Goal: Find specific page/section: Find specific page/section

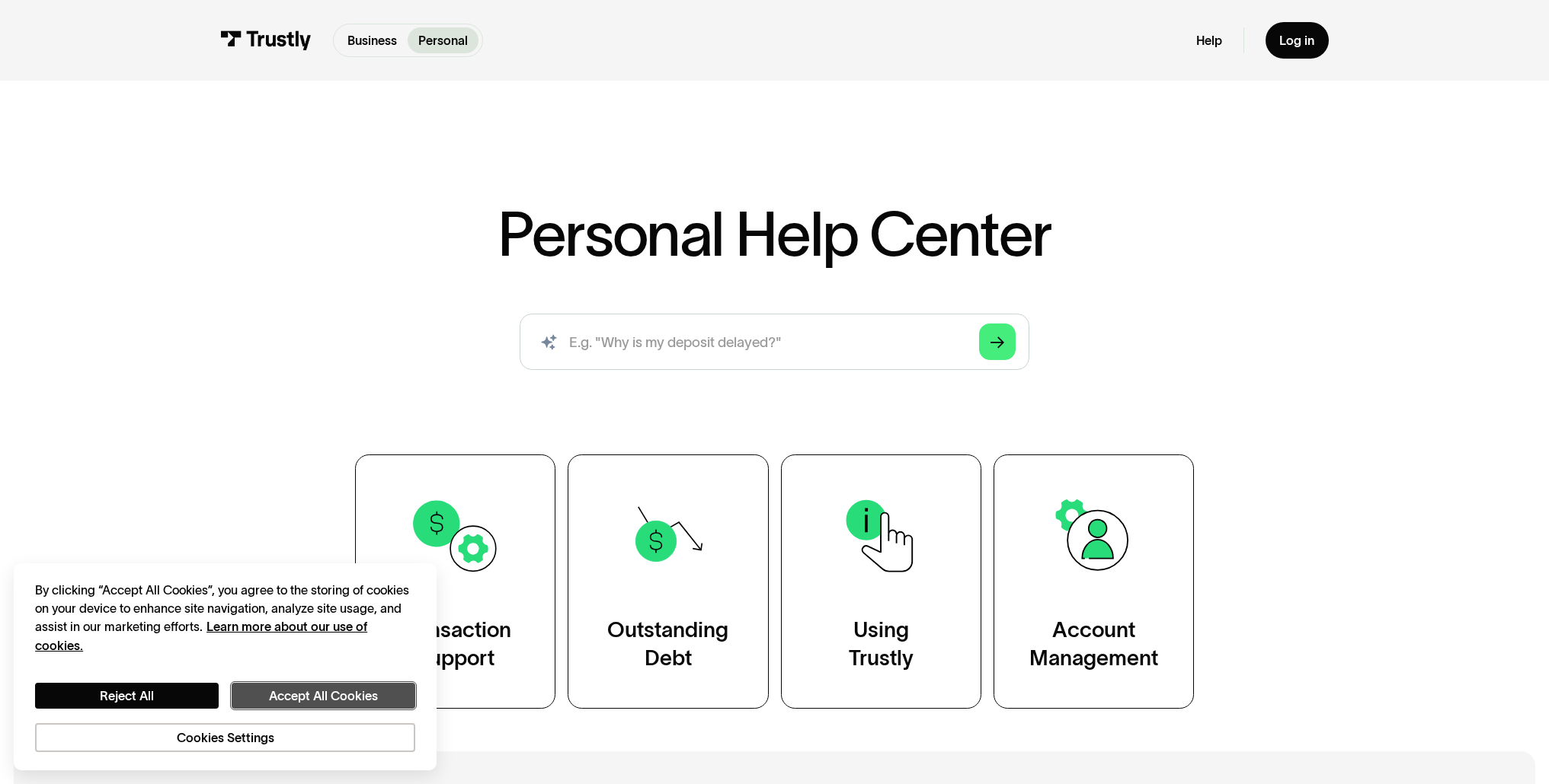
click at [314, 693] on button "Accept All Cookies" at bounding box center [323, 697] width 184 height 27
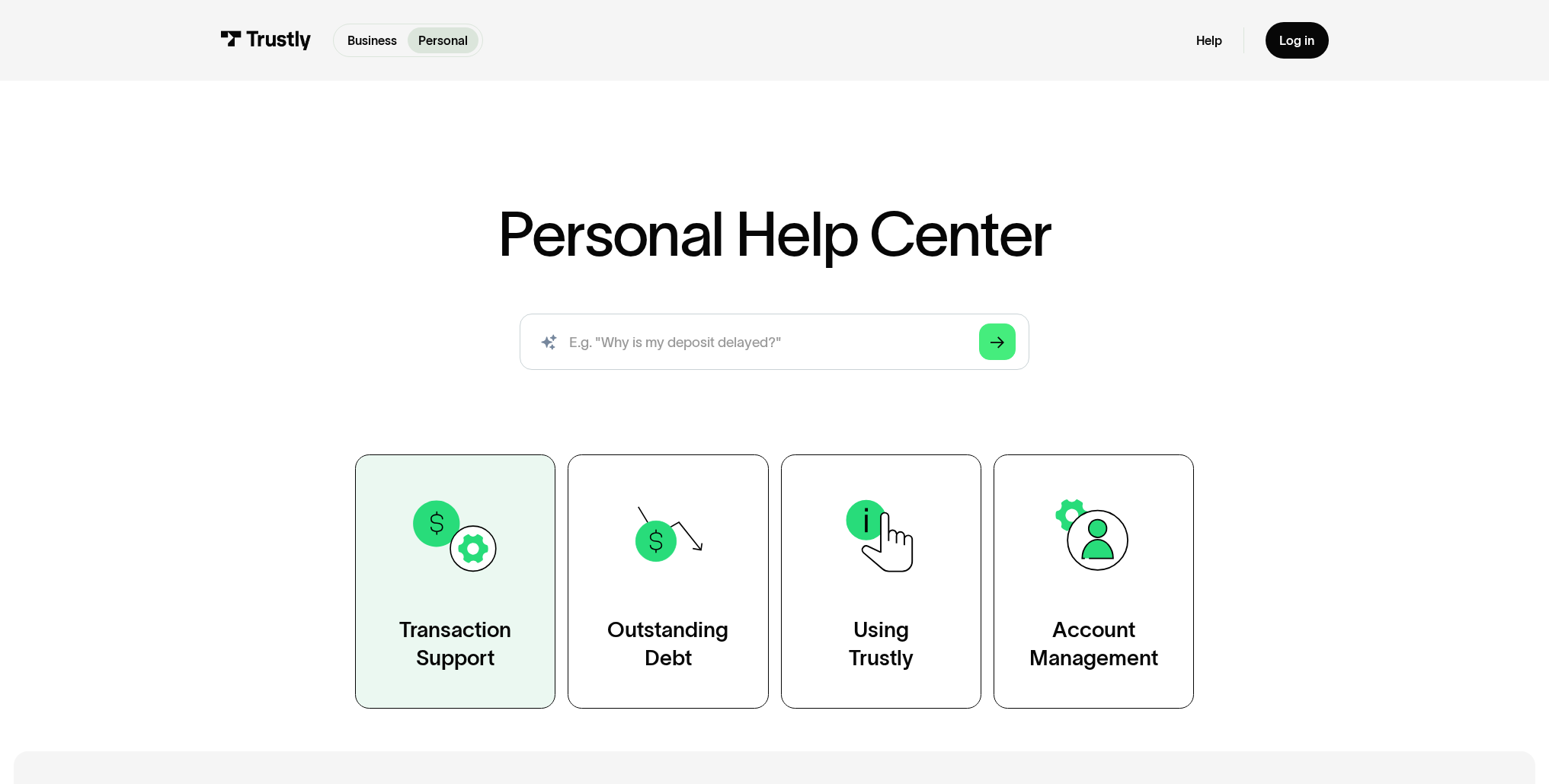
click at [472, 538] on img at bounding box center [455, 536] width 92 height 91
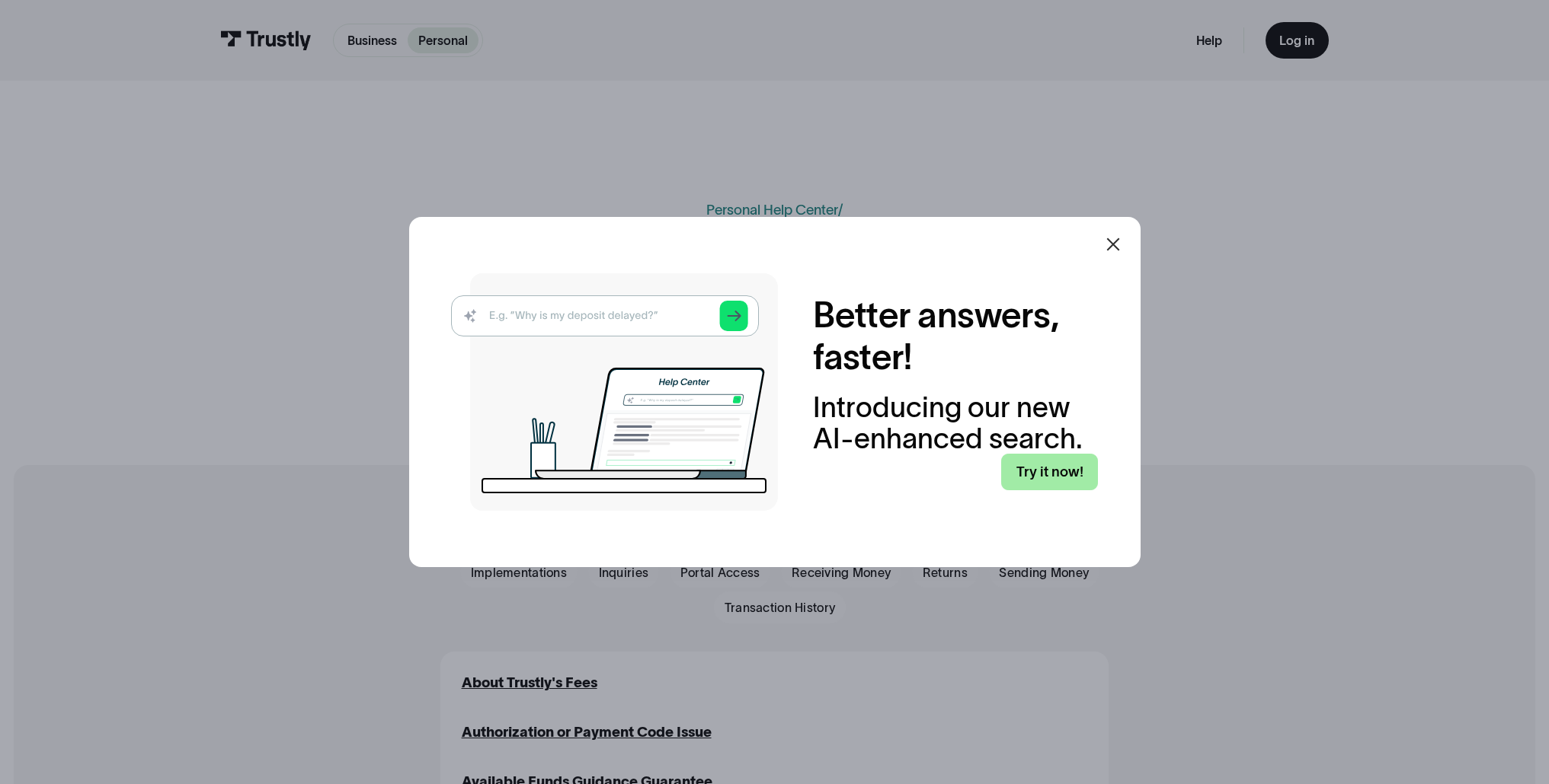
click at [1057, 469] on link "Try it now!" at bounding box center [1050, 472] width 97 height 37
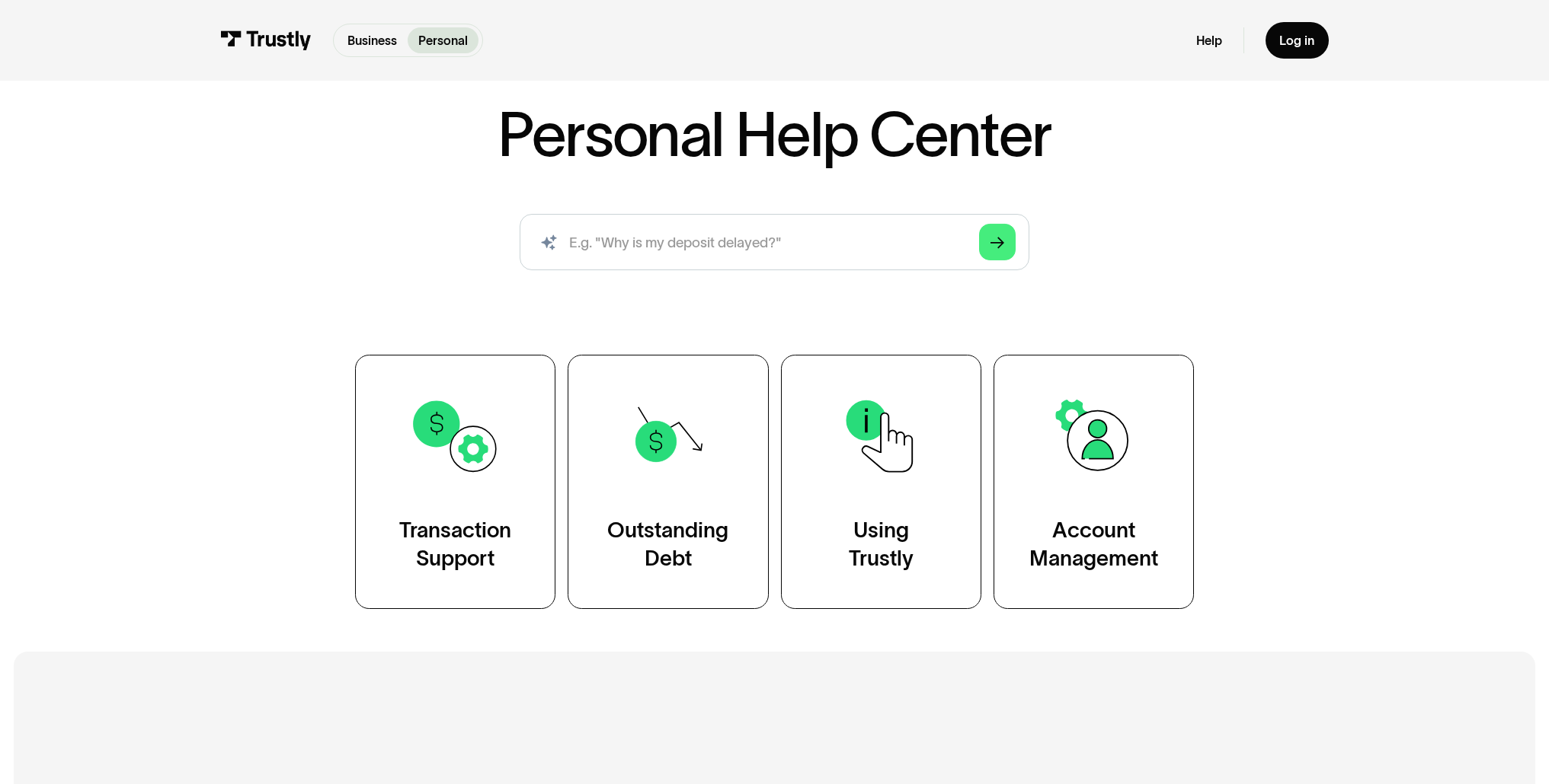
scroll to position [101, 0]
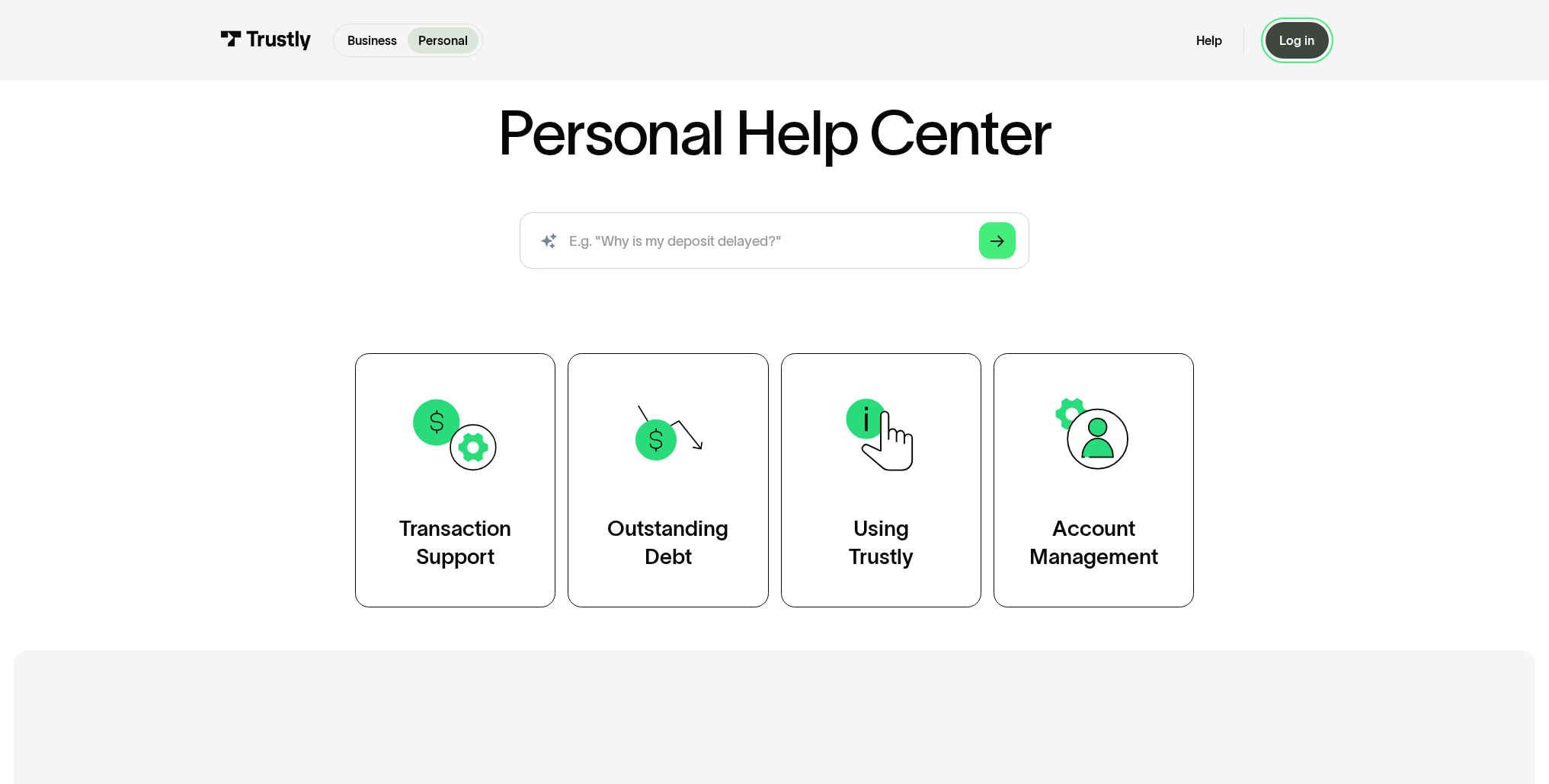
click at [1297, 44] on div "Log in" at bounding box center [1297, 40] width 35 height 16
